Goal: Transaction & Acquisition: Purchase product/service

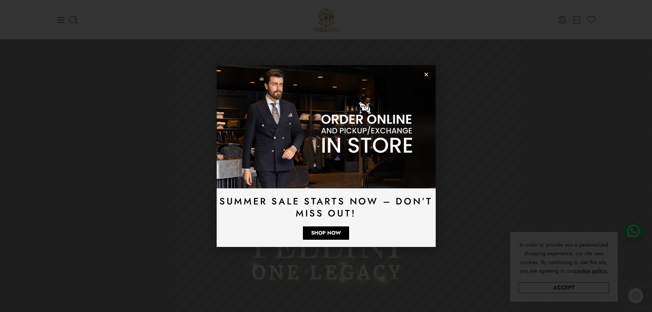
click at [429, 71] on img at bounding box center [326, 126] width 219 height 123
click at [426, 73] on icon "Close" at bounding box center [426, 74] width 5 height 5
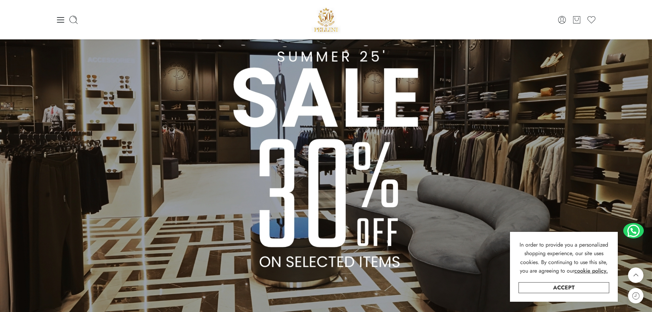
scroll to position [580, 0]
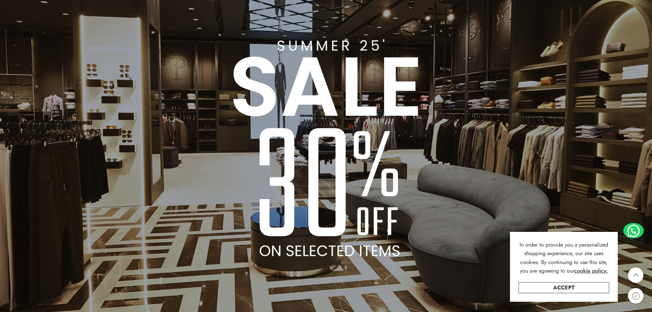
click at [283, 114] on img at bounding box center [326, 138] width 652 height 367
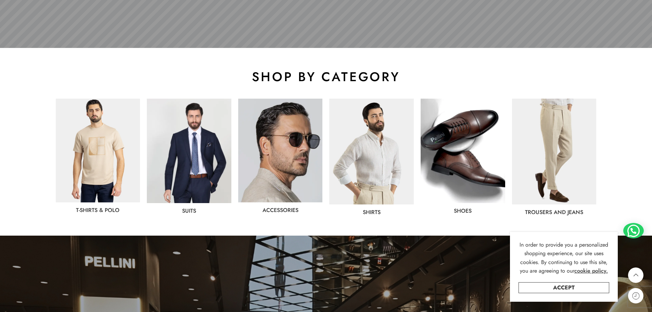
scroll to position [308, 0]
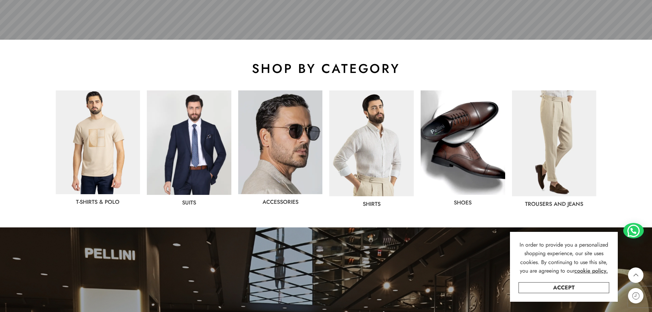
click at [563, 139] on img at bounding box center [554, 143] width 85 height 106
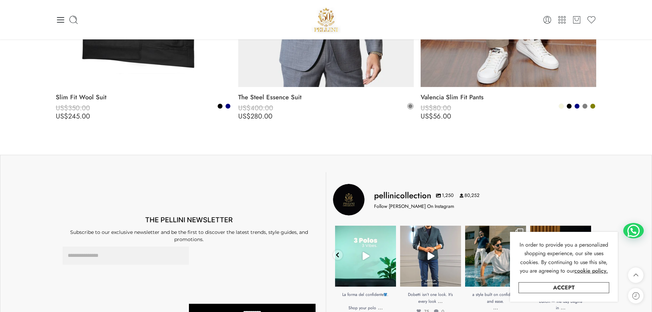
scroll to position [4181, 0]
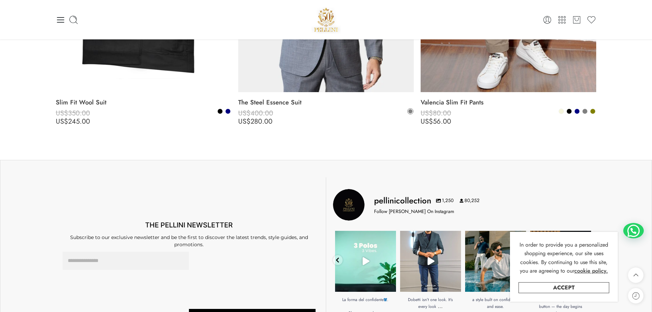
drag, startPoint x: 656, startPoint y: 19, endPoint x: 650, endPoint y: 260, distance: 240.8
click at [570, 111] on span at bounding box center [569, 111] width 5 height 5
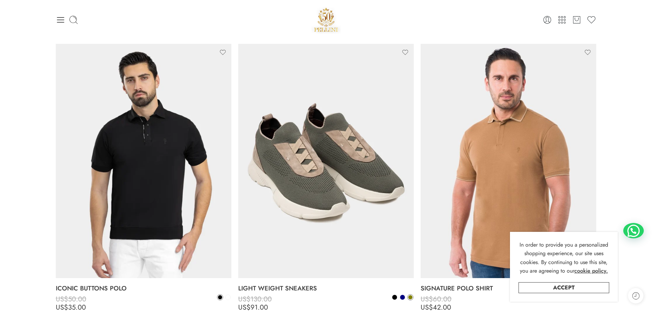
scroll to position [0, 0]
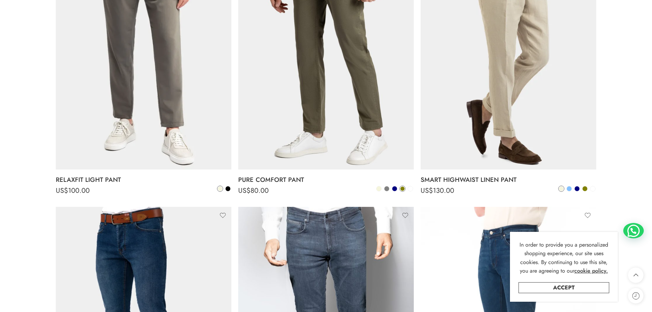
scroll to position [479, 0]
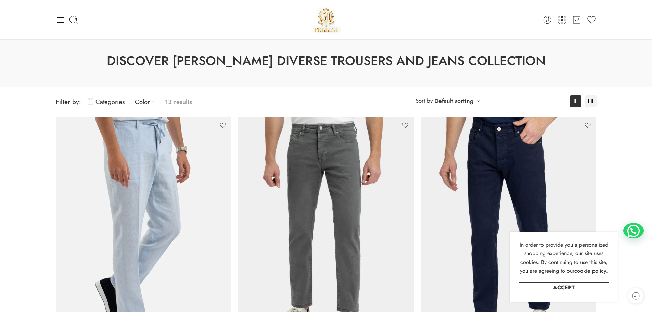
scroll to position [0, 0]
